Goal: Check status: Check status

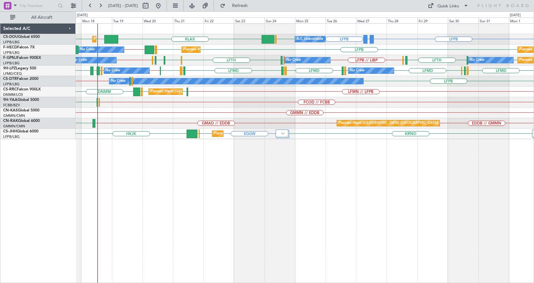
click at [178, 201] on div "LFPB GMMX or LFPB LFPB KLAX EGGW EGGW LFPB EGGW Planned Maint [GEOGRAPHIC_DATA]…" at bounding box center [305, 152] width 458 height 259
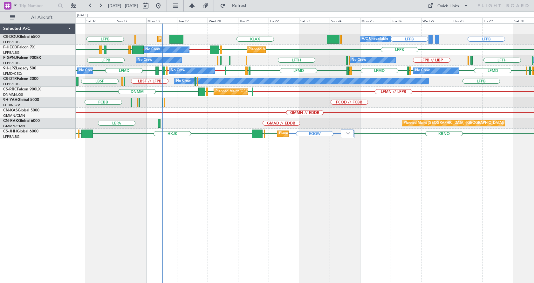
click at [180, 175] on div "Planned Maint [GEOGRAPHIC_DATA] ([GEOGRAPHIC_DATA]) Planned Maint [GEOGRAPHIC_D…" at bounding box center [305, 152] width 458 height 259
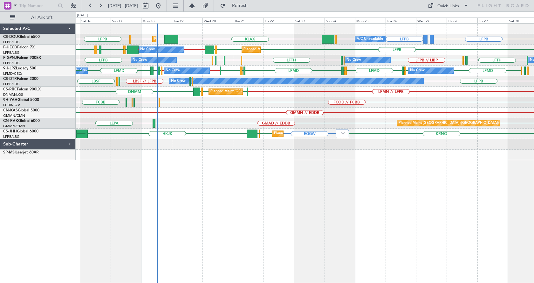
click at [282, 196] on div "Planned Maint [GEOGRAPHIC_DATA] ([GEOGRAPHIC_DATA]) Planned Maint [GEOGRAPHIC_D…" at bounding box center [305, 152] width 458 height 259
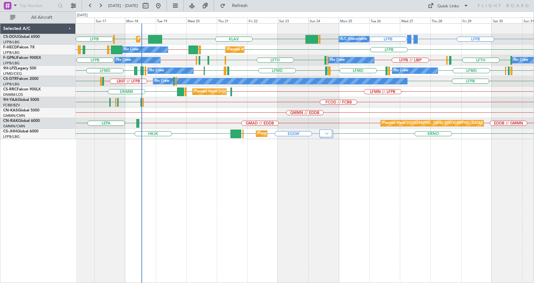
click at [230, 169] on div "LFPB GMMX or LFPB LFPB LFPB EGGW KLAX LFPB EGGW EGGW Planned Maint [GEOGRAPHIC_…" at bounding box center [305, 152] width 458 height 259
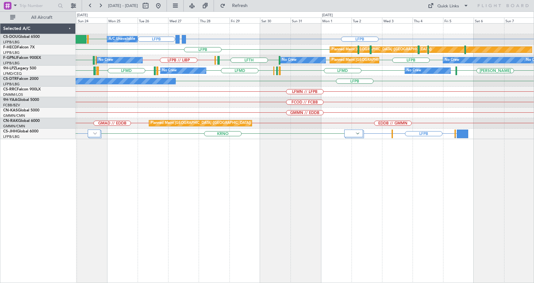
click at [371, 191] on div "Planned Maint [GEOGRAPHIC_DATA] ([GEOGRAPHIC_DATA]) A/C Unavailable LFPB GMMX o…" at bounding box center [305, 152] width 458 height 259
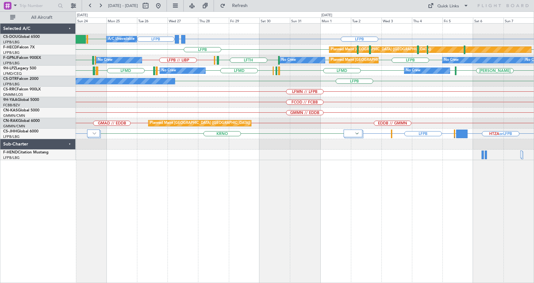
click at [353, 194] on div "Planned Maint [GEOGRAPHIC_DATA] ([GEOGRAPHIC_DATA]) A/C Unavailable LFPB GMMX o…" at bounding box center [305, 152] width 458 height 259
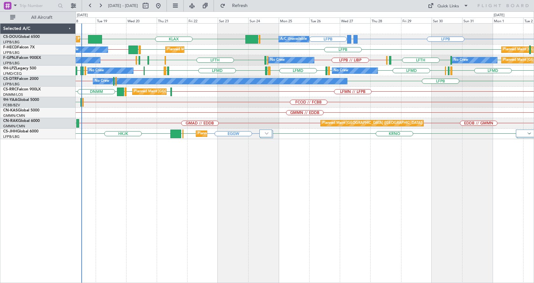
click at [321, 221] on div "Planned Maint [GEOGRAPHIC_DATA] ([GEOGRAPHIC_DATA]) A/C Unavailable Planned Mai…" at bounding box center [305, 152] width 458 height 259
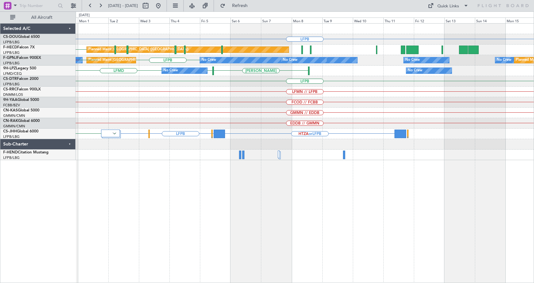
click at [137, 201] on div "LFPB Planned Maint [GEOGRAPHIC_DATA] ([GEOGRAPHIC_DATA]) LFPB No Crew Planned M…" at bounding box center [305, 152] width 458 height 259
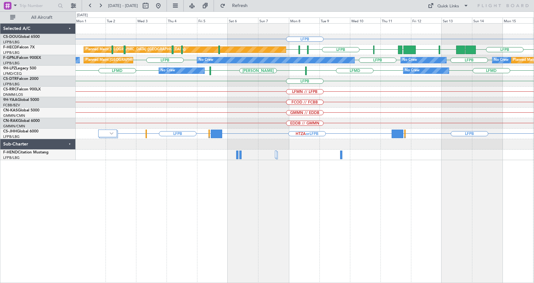
click at [460, 249] on div "LFPB LFPB UAAA RJBB [GEOGRAPHIC_DATA] UGTB [GEOGRAPHIC_DATA] LFPB EDDV LFPB Pla…" at bounding box center [305, 152] width 458 height 259
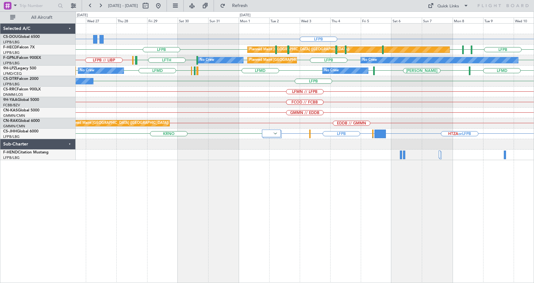
click at [430, 224] on div "LFPB GMMX or LFPB LFPB Planned Maint [GEOGRAPHIC_DATA] ([GEOGRAPHIC_DATA]) A/C …" at bounding box center [305, 152] width 458 height 259
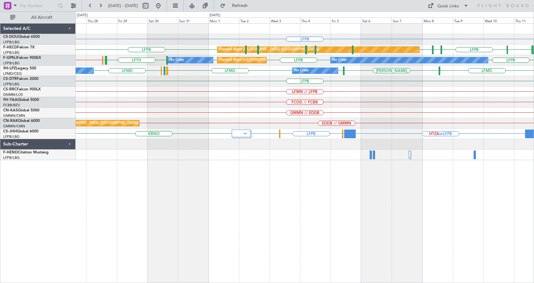
click at [277, 221] on div "LFPB Planned Maint [GEOGRAPHIC_DATA] ([GEOGRAPHIC_DATA]) A/C Unavailable Planne…" at bounding box center [305, 152] width 458 height 259
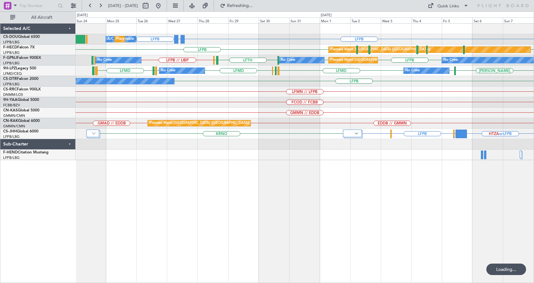
click at [265, 210] on div "A/C Unavailable LFPB GMMX or LFPB LFPB Planned Maint [GEOGRAPHIC_DATA] ([GEOGRA…" at bounding box center [305, 152] width 458 height 259
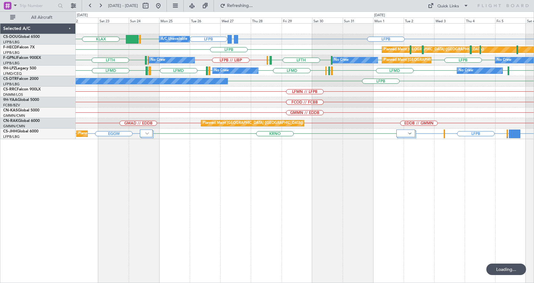
click at [413, 211] on div "Planned Maint [GEOGRAPHIC_DATA] ([GEOGRAPHIC_DATA]) A/C Unavailable LFPB GMMX o…" at bounding box center [305, 152] width 458 height 259
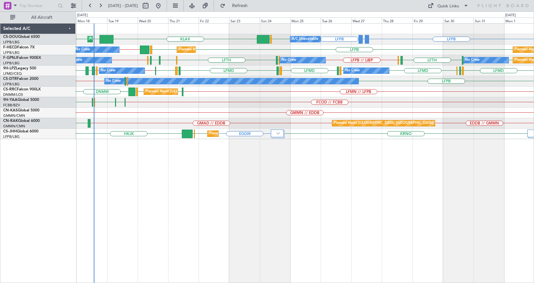
click at [194, 167] on div "LFPB GMMX or LFPB LFPB LFPB EGGW KLAX EGGW EGGW Planned Maint [GEOGRAPHIC_DATA]…" at bounding box center [305, 152] width 458 height 259
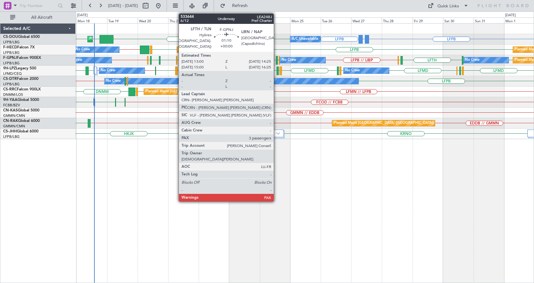
click at [276, 58] on div at bounding box center [277, 60] width 2 height 9
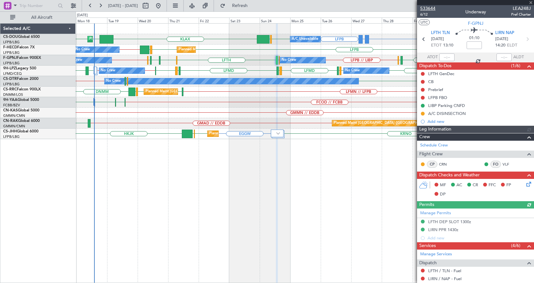
click at [430, 7] on span "533644" at bounding box center [427, 8] width 15 height 7
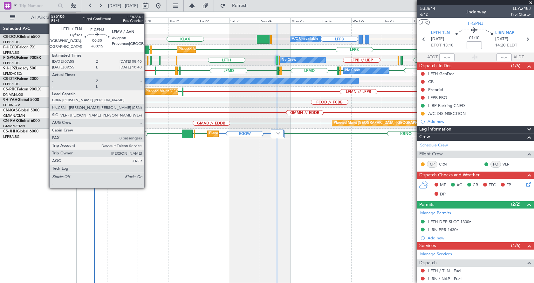
click at [147, 59] on div at bounding box center [147, 60] width 1 height 9
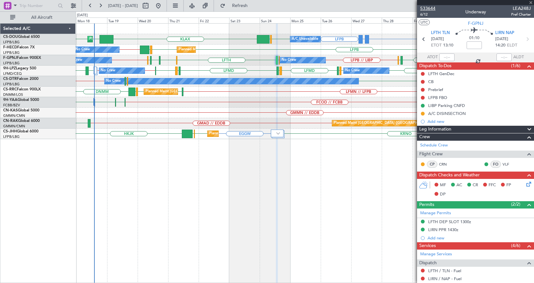
type input "+00:15"
type input "0"
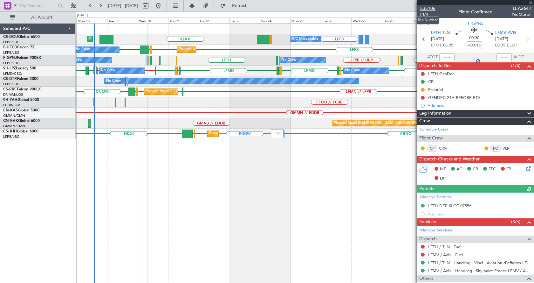
click at [433, 7] on span "535106" at bounding box center [427, 8] width 15 height 7
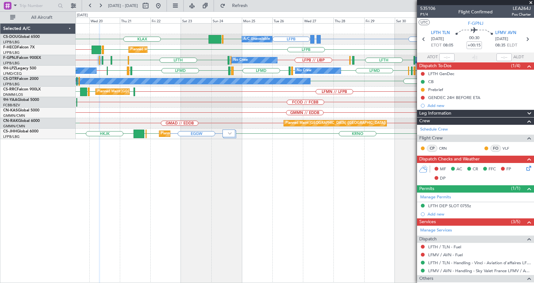
click at [230, 202] on div "LFPB GMMX or LFPB LFPB KLAX LFPB EGGW Planned Maint [GEOGRAPHIC_DATA] ([GEOGRAP…" at bounding box center [305, 152] width 458 height 259
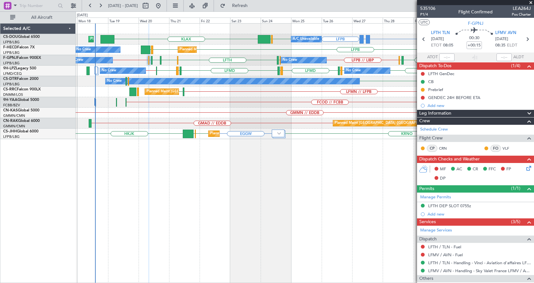
click at [224, 186] on div "LFPB GMMX or LFPB LFPB KLAX LFPB EGGW Planned Maint [GEOGRAPHIC_DATA] ([GEOGRAP…" at bounding box center [305, 152] width 458 height 259
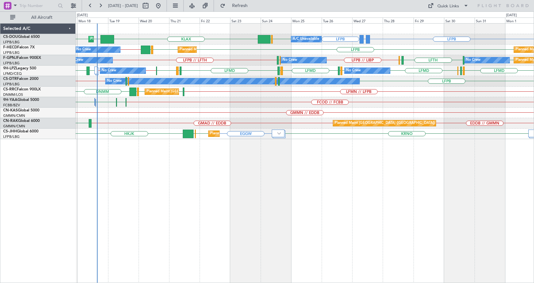
click at [391, 193] on div "LFPB GMMX or LFPB LFPB KLAX EGGW EGGW LFPB EGGW Planned Maint London (Luton) Pl…" at bounding box center [305, 152] width 458 height 259
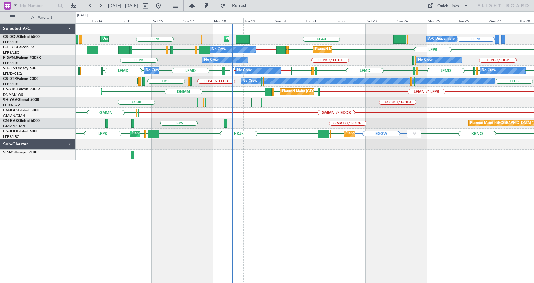
click at [311, 220] on div "LFPB GMMX or LFPB LFPB KLAX EGGW EGGW LFPB LFPB EGGW Planned Maint London (Luto…" at bounding box center [305, 152] width 458 height 259
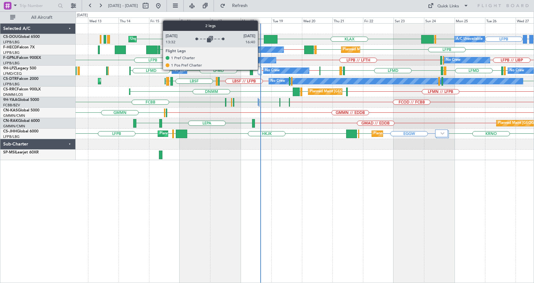
click at [261, 69] on div at bounding box center [259, 70] width 3 height 8
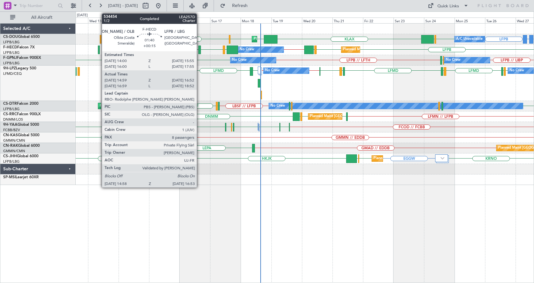
click at [200, 48] on div at bounding box center [199, 49] width 3 height 9
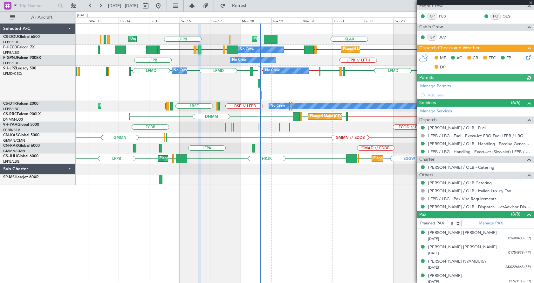
scroll to position [184, 0]
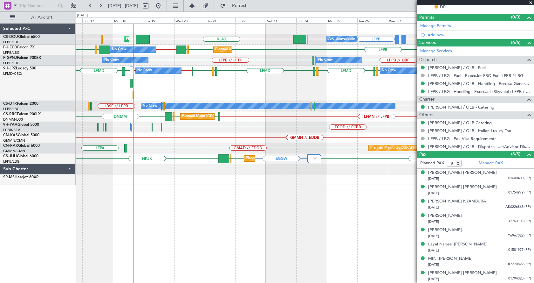
click at [234, 173] on div "LFPB GMMX or LFPB LFPB LFPB KLAX EGGW EGGW LFPB EGGW Planned Maint London (Luto…" at bounding box center [305, 104] width 458 height 161
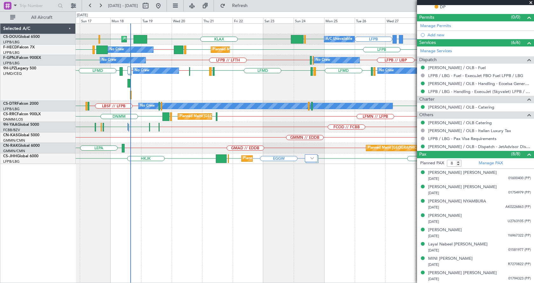
drag, startPoint x: 530, startPoint y: 3, endPoint x: 528, endPoint y: 0, distance: 3.6
click at [531, 3] on span at bounding box center [531, 3] width 6 height 6
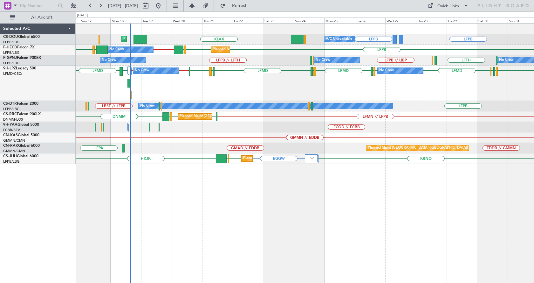
type input "0"
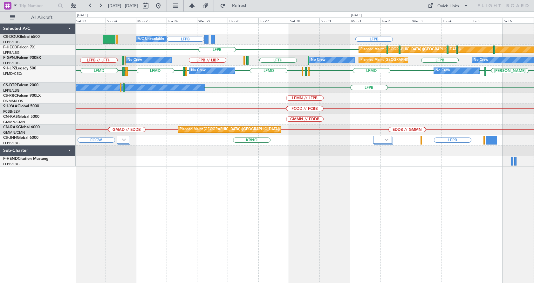
click at [379, 235] on div "LFPB GMMX or LFPB LFPB LFPB EGGW KLAX Planned Maint Paris (Le Bourget) A/C Unav…" at bounding box center [305, 152] width 458 height 259
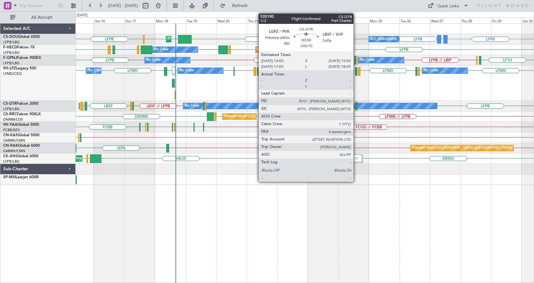
click at [356, 102] on div at bounding box center [357, 106] width 2 height 9
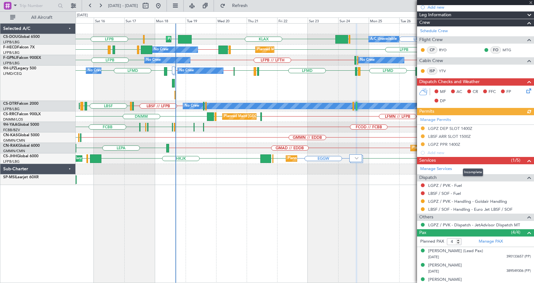
scroll to position [103, 0]
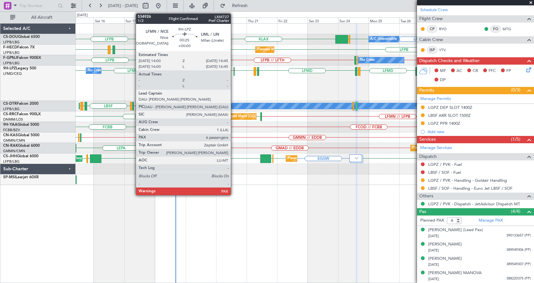
click at [234, 70] on div at bounding box center [234, 71] width 1 height 9
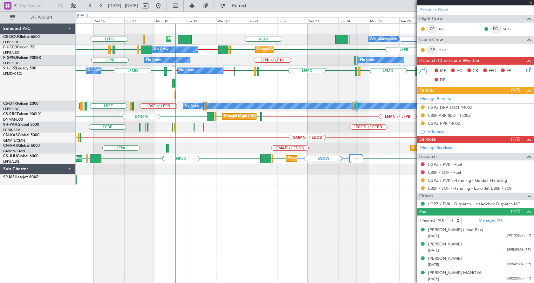
type input "6"
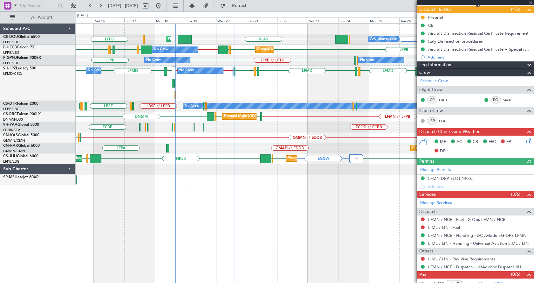
scroll to position [70, 0]
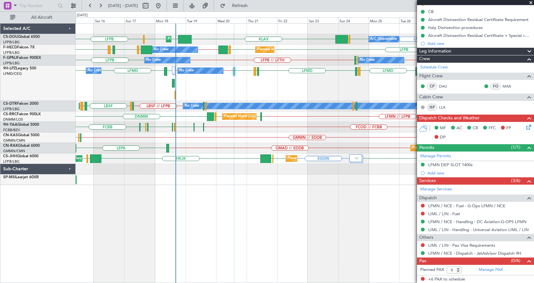
click at [313, 191] on div "LFPB GMMX or LFPB LFPB KLAX EGGW EGGW LFPB LFPB EGGW Planned Maint London (Luto…" at bounding box center [305, 152] width 458 height 259
